Goal: Navigation & Orientation: Find specific page/section

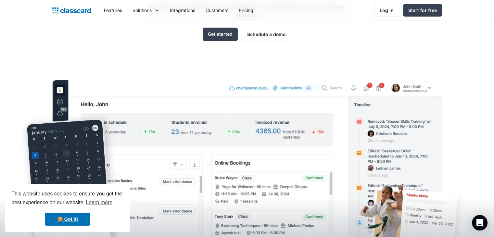
scroll to position [98, 0]
click at [387, 8] on div "Log in" at bounding box center [387, 10] width 14 height 7
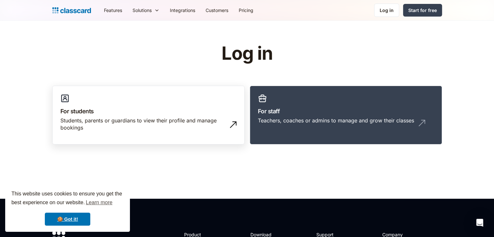
click at [205, 107] on h3 "For students" at bounding box center [148, 111] width 176 height 9
